Goal: Task Accomplishment & Management: Manage account settings

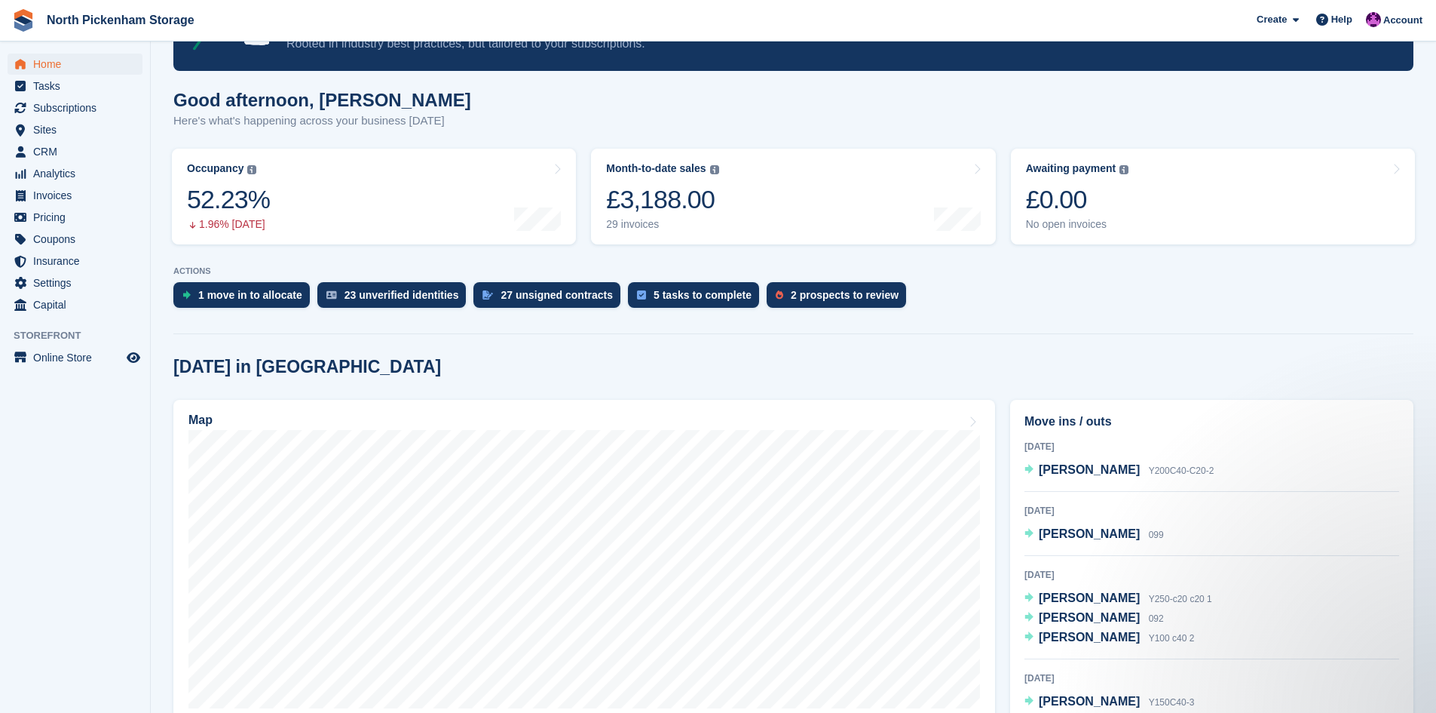
scroll to position [94, 0]
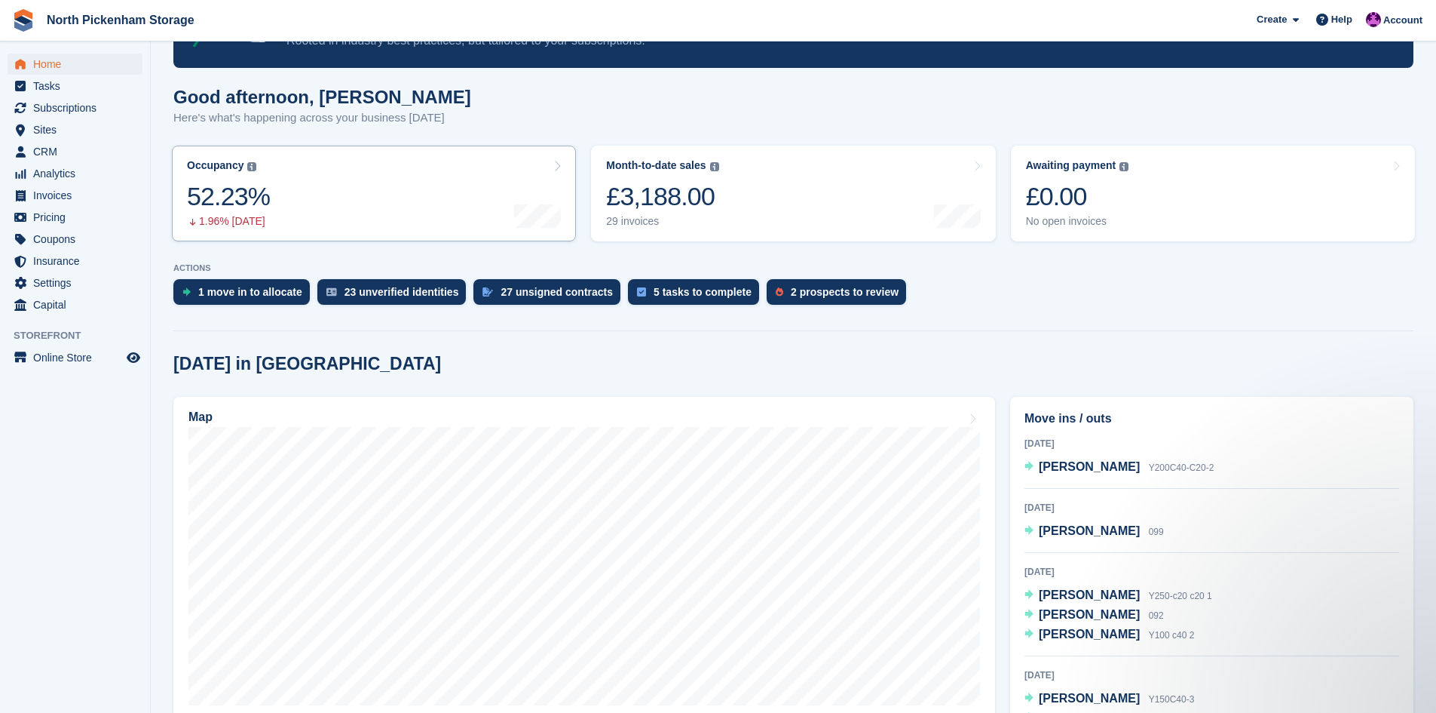
click at [474, 199] on link "Occupancy The percentage of all currently allocated units in terms of area. Inc…" at bounding box center [374, 194] width 404 height 96
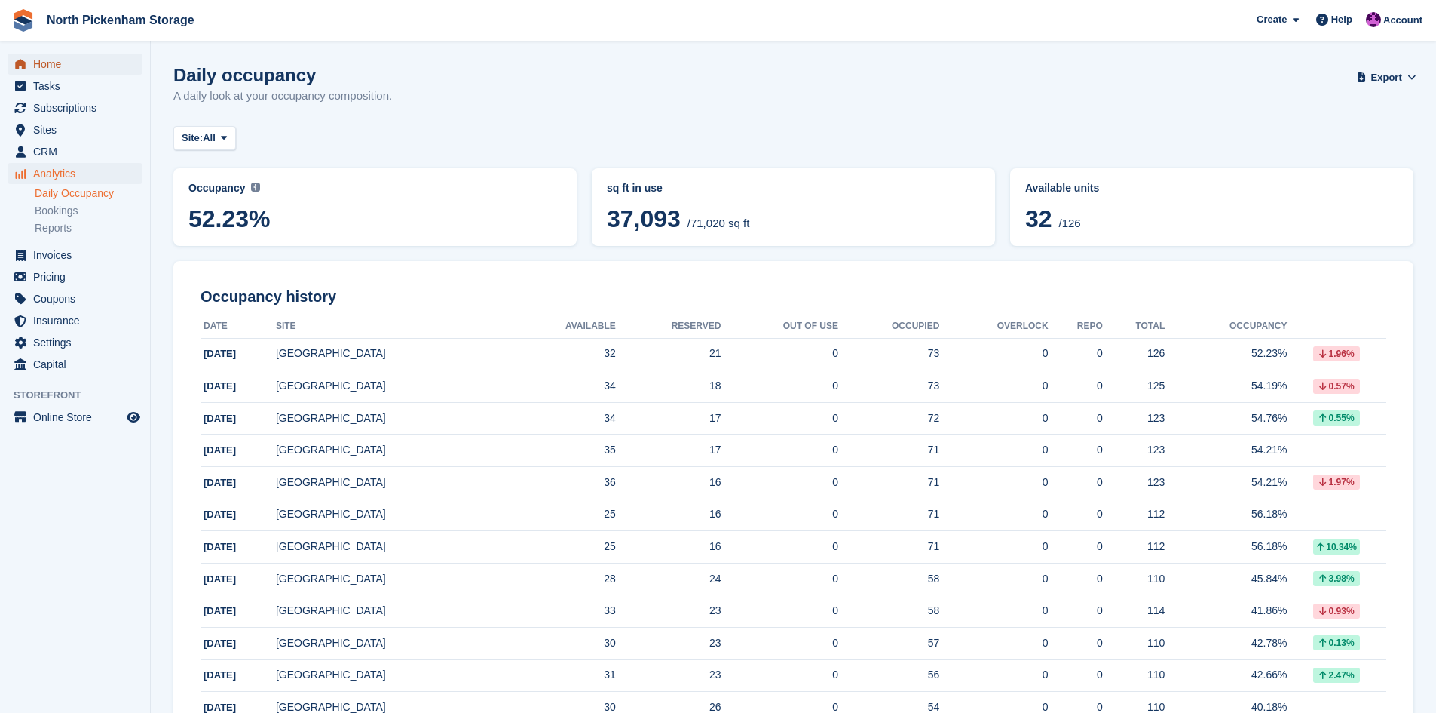
click at [50, 63] on span "Home" at bounding box center [78, 64] width 90 height 21
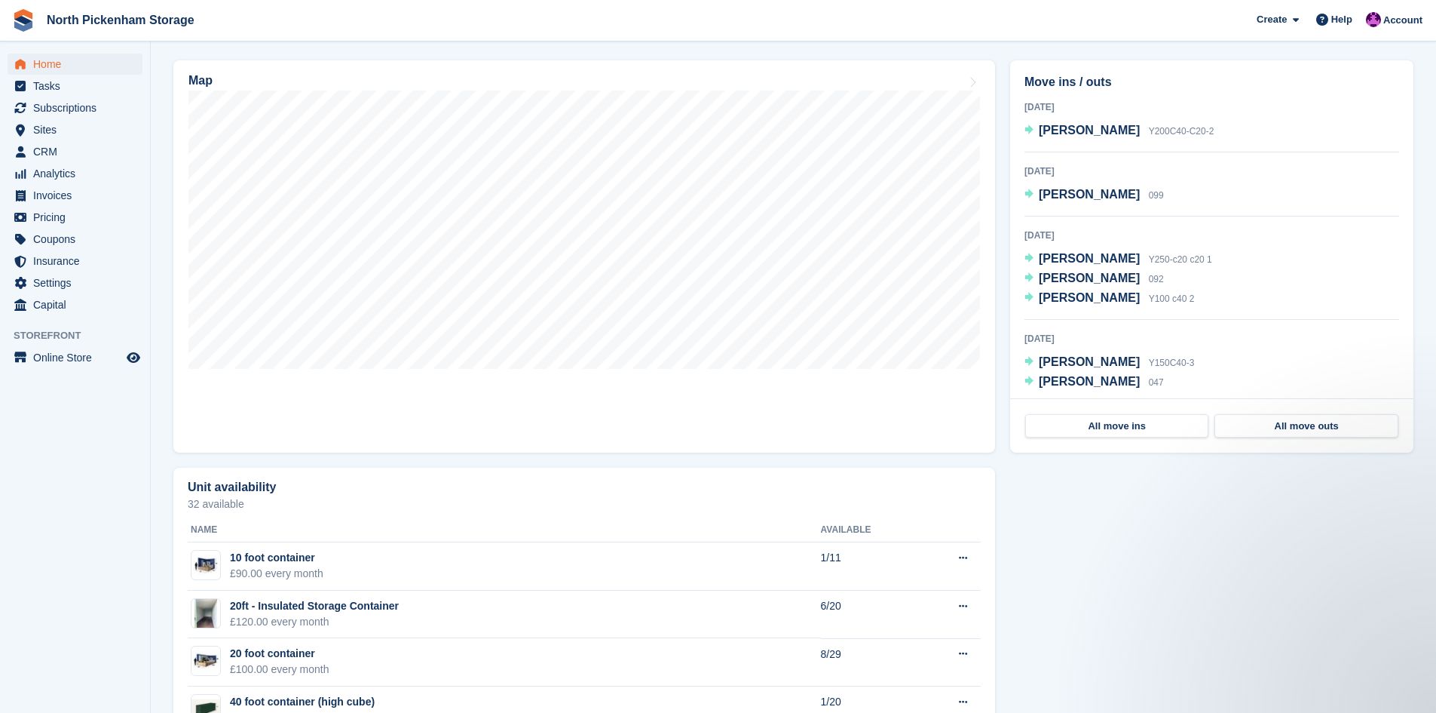
scroll to position [434, 0]
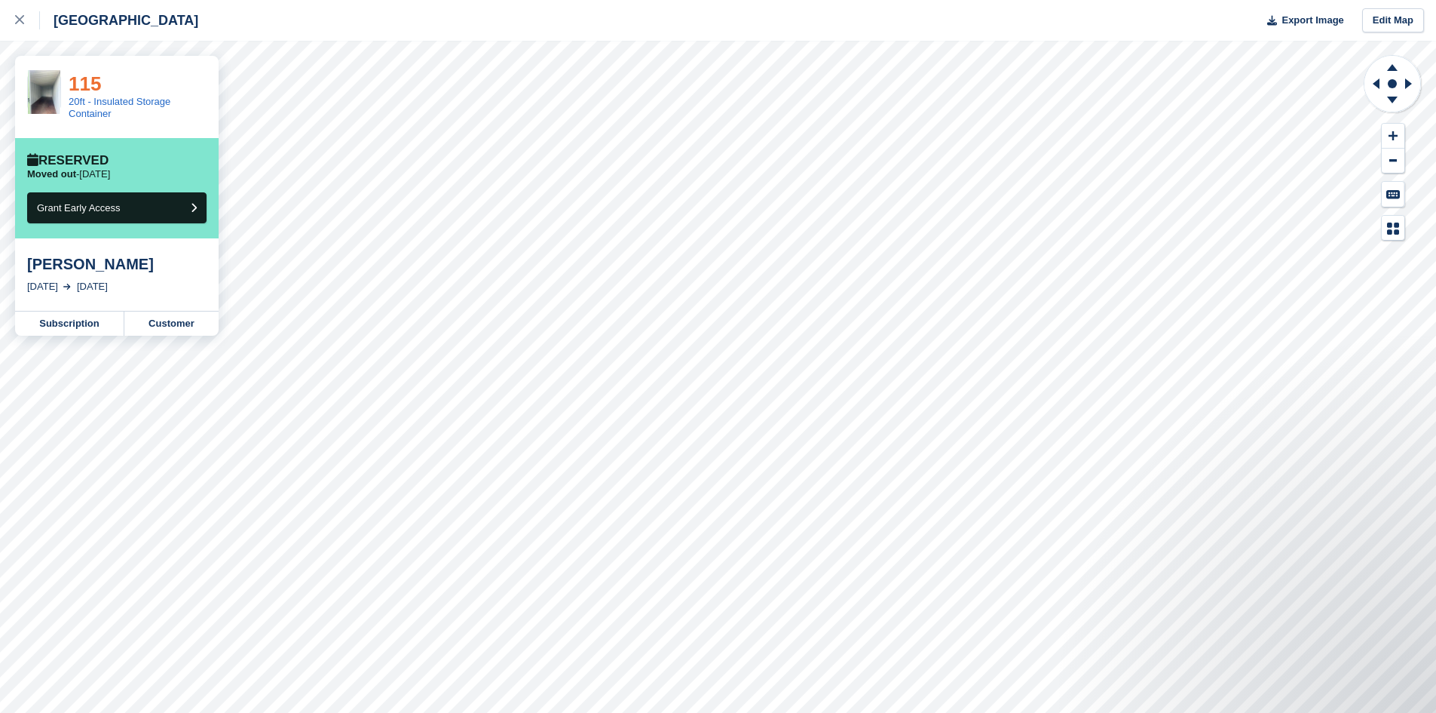
click at [79, 82] on link "115" at bounding box center [85, 83] width 32 height 23
click at [86, 86] on link "114" at bounding box center [85, 83] width 32 height 23
click at [95, 99] on link "20ft - Insulated Storage Container" at bounding box center [120, 107] width 102 height 23
click at [86, 83] on link "115" at bounding box center [85, 83] width 32 height 23
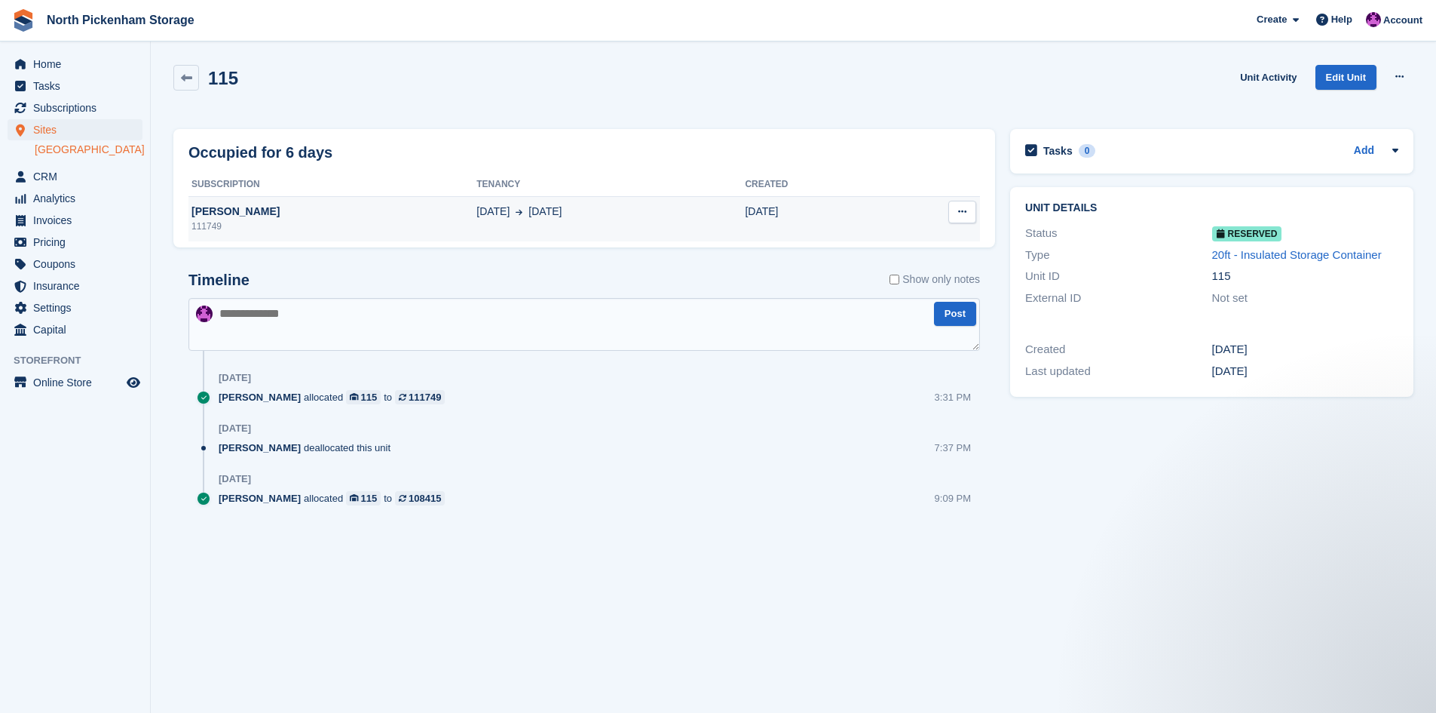
click at [964, 214] on icon at bounding box center [962, 212] width 8 height 10
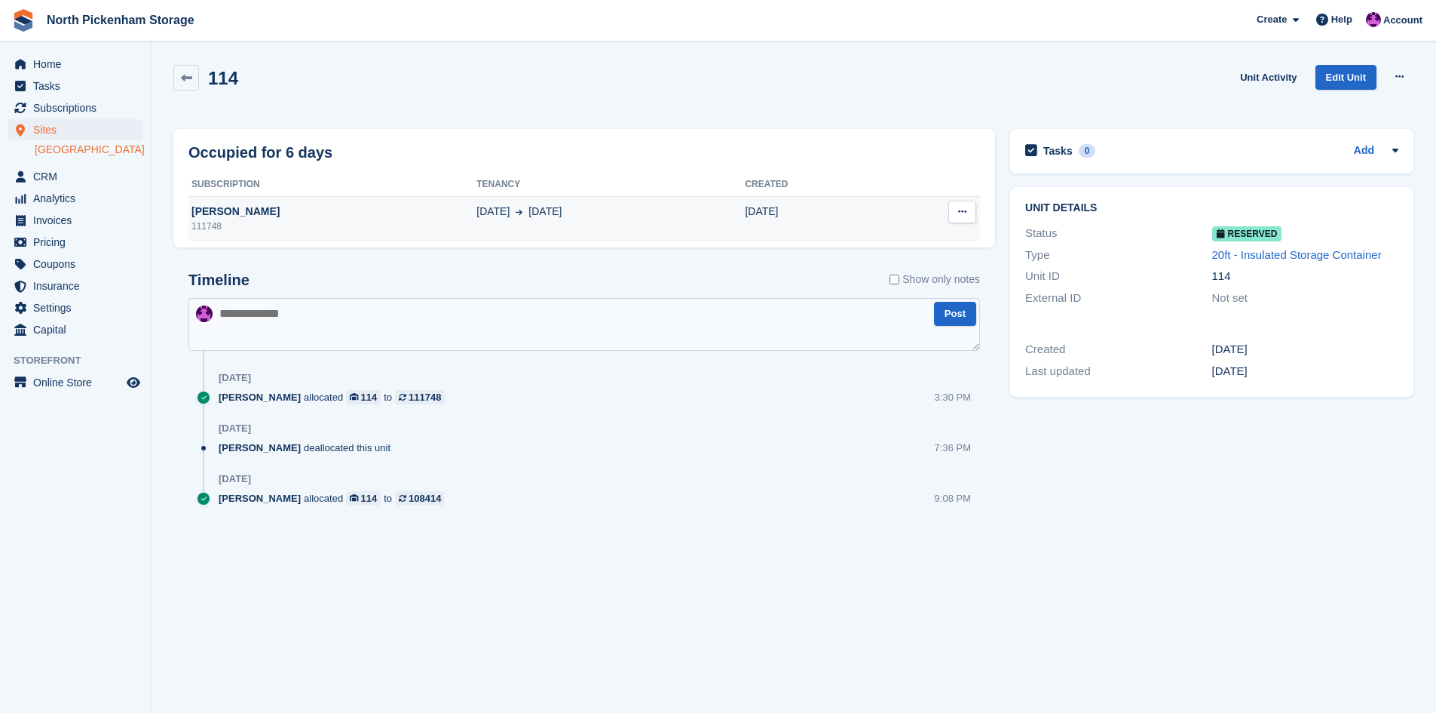
click at [973, 207] on button at bounding box center [963, 212] width 28 height 23
click at [905, 238] on p "Deallocate" at bounding box center [903, 241] width 131 height 20
click at [960, 207] on icon at bounding box center [962, 212] width 8 height 10
click at [872, 244] on p "Deallocate" at bounding box center [903, 241] width 131 height 20
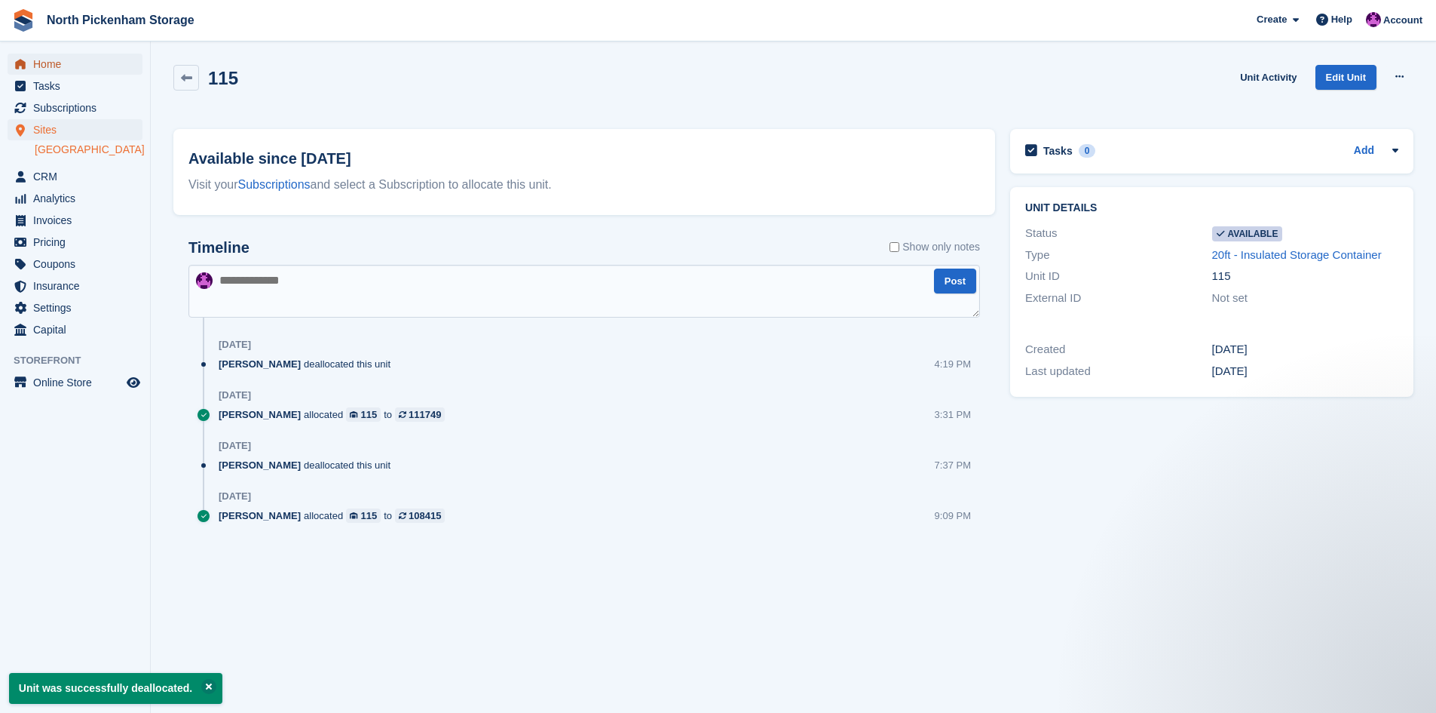
click at [57, 55] on span "Home" at bounding box center [78, 64] width 90 height 21
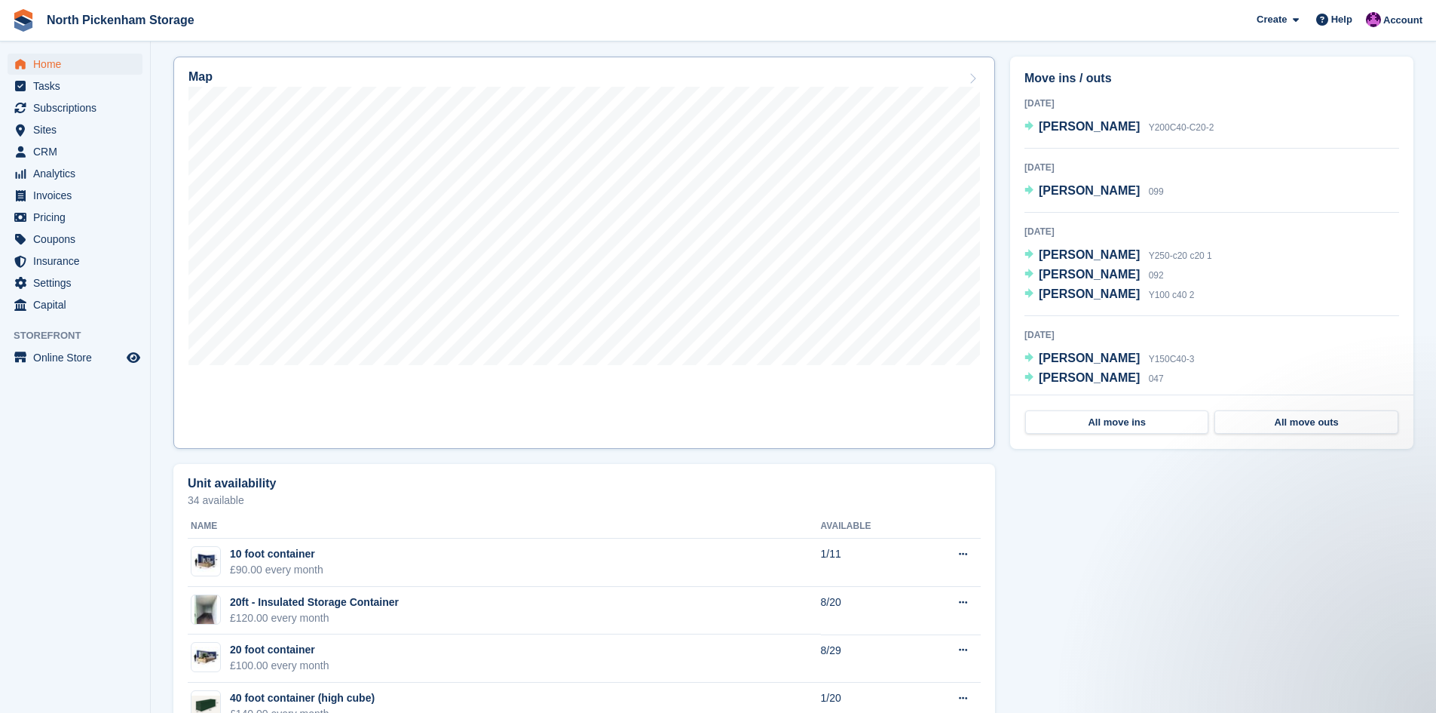
scroll to position [471, 0]
